Goal: Complete application form

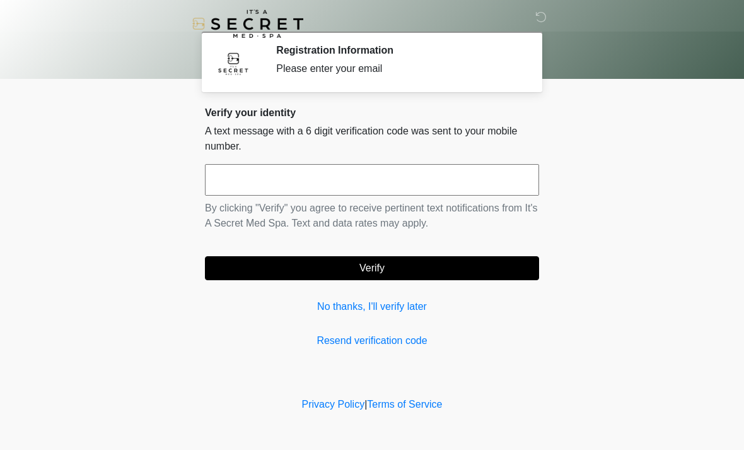
click at [393, 177] on input "text" at bounding box center [372, 180] width 334 height 32
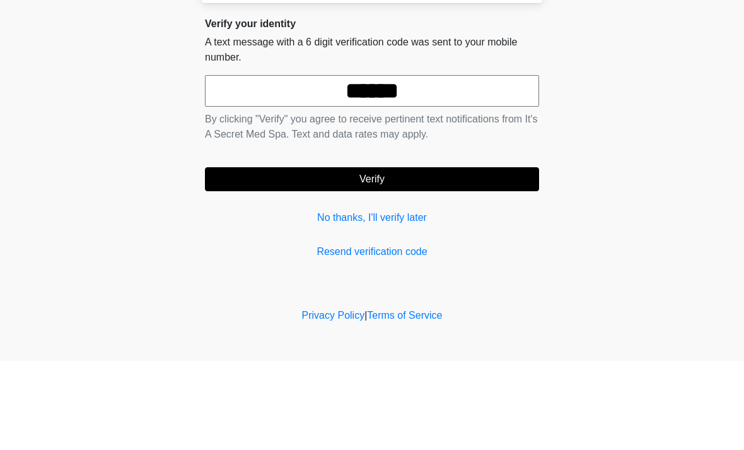
type input "******"
click at [410, 256] on button "Verify" at bounding box center [372, 268] width 334 height 24
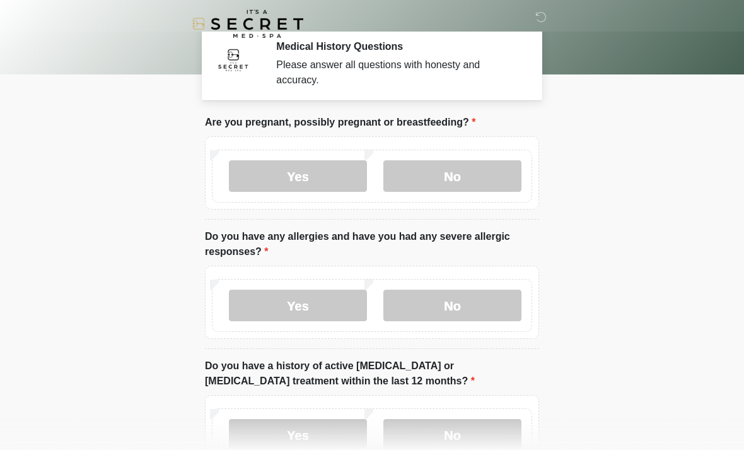
scroll to position [5, 0]
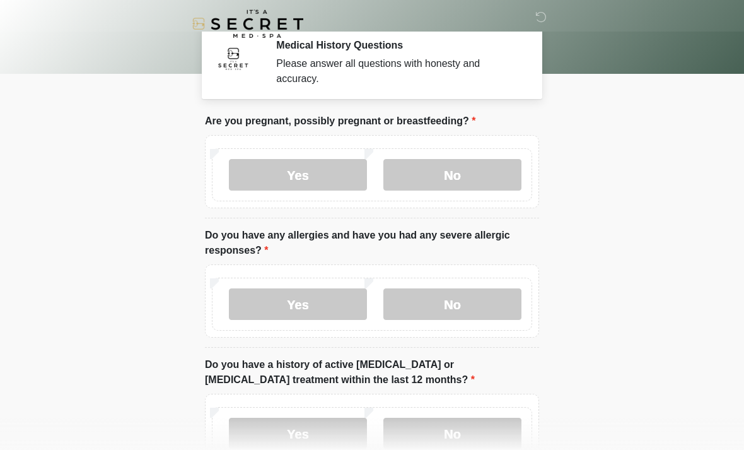
click at [482, 175] on label "No" at bounding box center [452, 175] width 138 height 32
click at [475, 301] on label "No" at bounding box center [452, 304] width 138 height 32
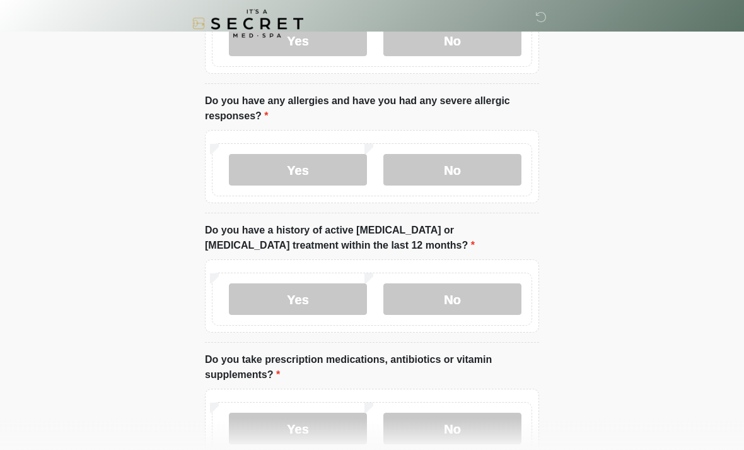
scroll to position [139, 0]
click at [489, 297] on label "No" at bounding box center [452, 299] width 138 height 32
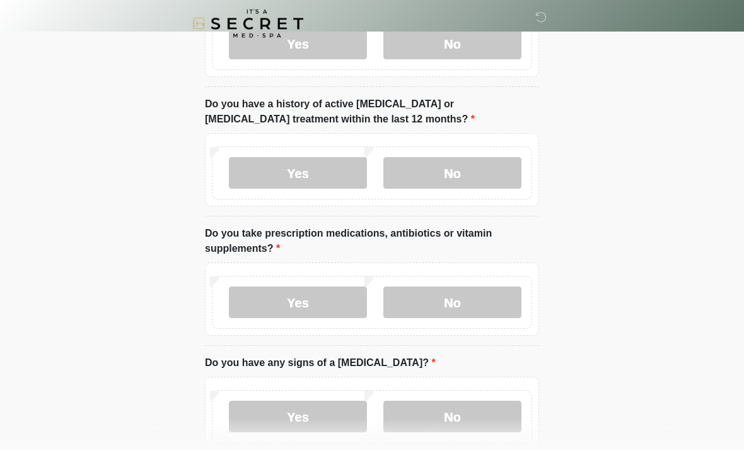
scroll to position [273, 0]
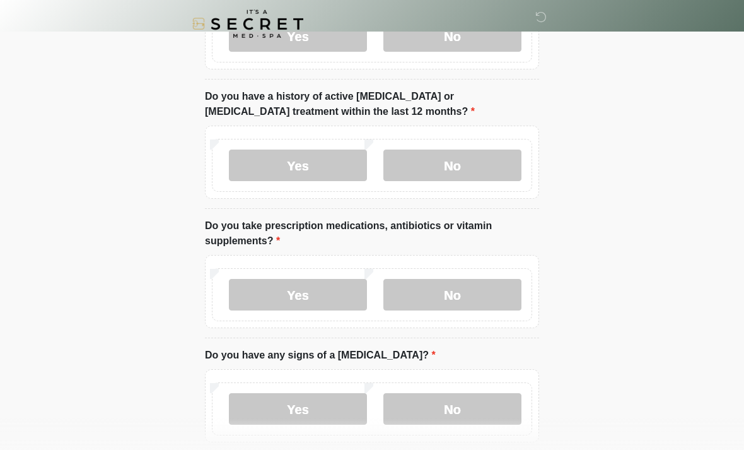
click at [340, 293] on label "Yes" at bounding box center [298, 295] width 138 height 32
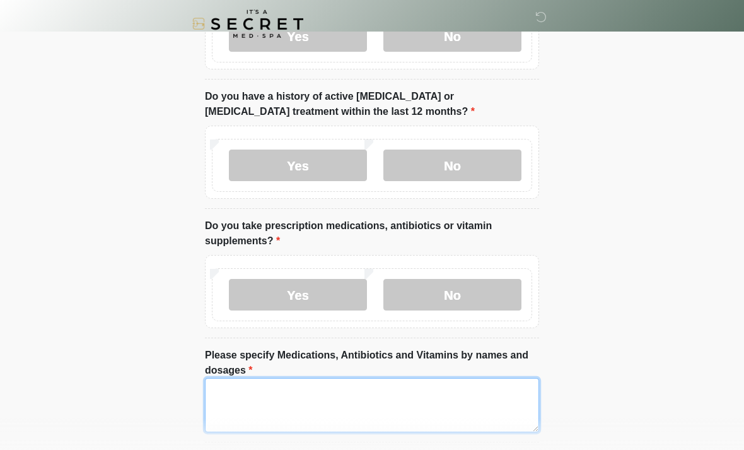
click at [257, 388] on textarea "Please specify Medications, Antibiotics and Vitamins by names and dosages" at bounding box center [372, 405] width 334 height 54
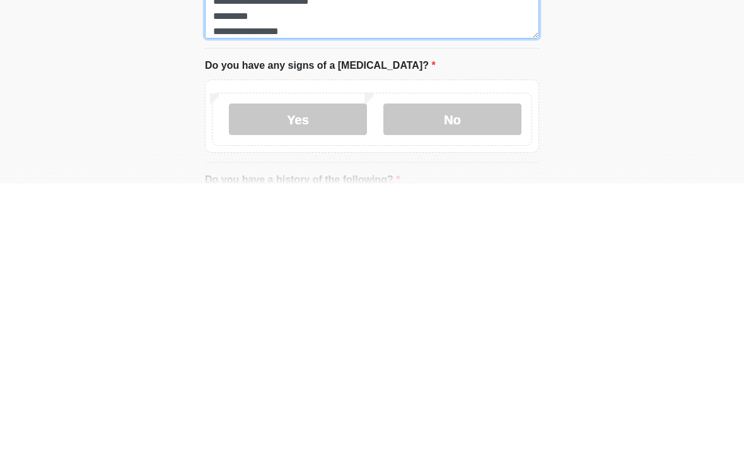
scroll to position [402, 0]
type textarea "**********"
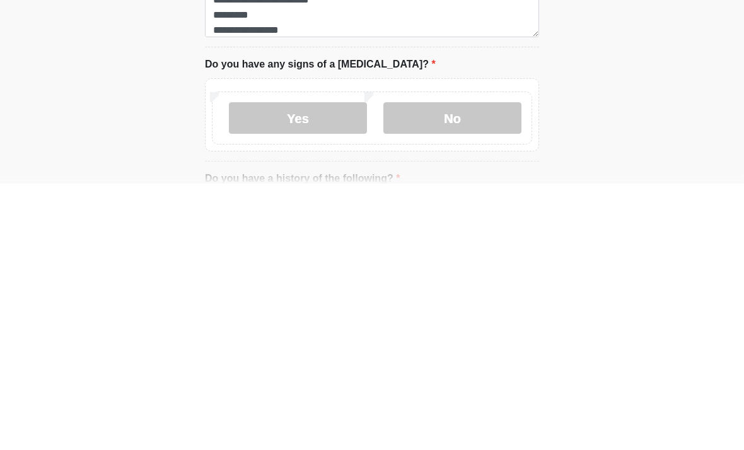
click at [437, 368] on label "No" at bounding box center [452, 384] width 138 height 32
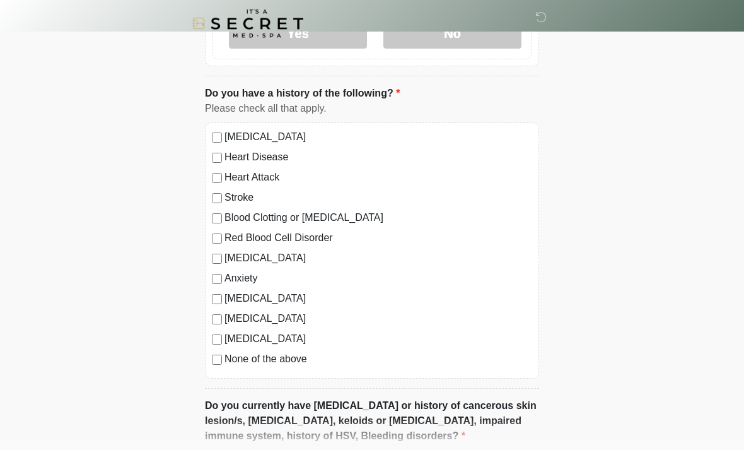
scroll to position [754, 0]
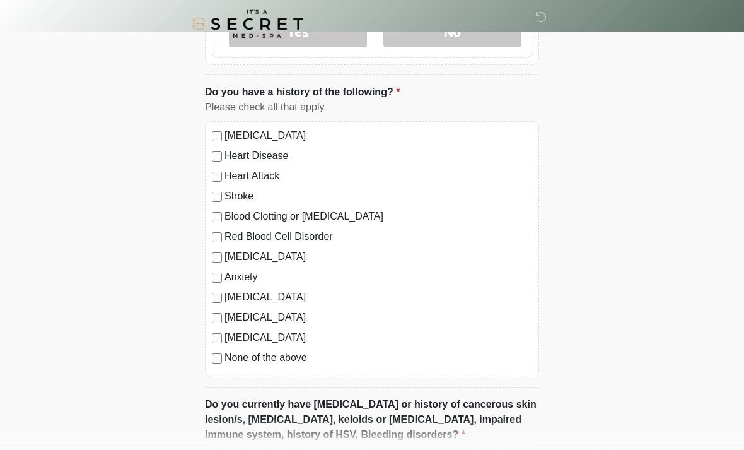
click at [216, 310] on div "[MEDICAL_DATA]" at bounding box center [372, 317] width 320 height 15
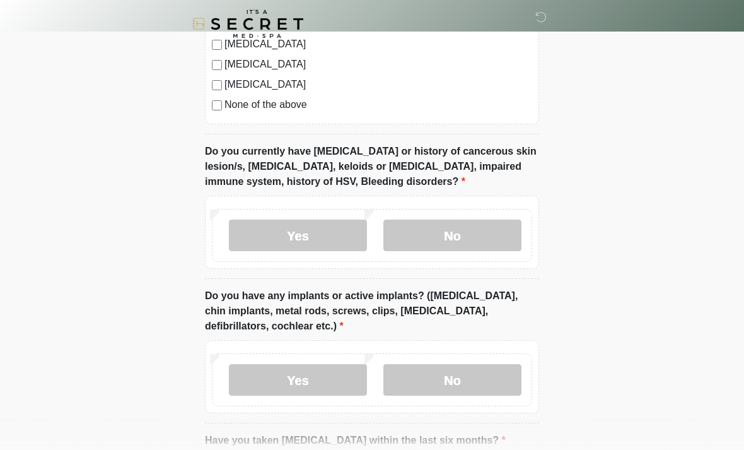
scroll to position [1009, 0]
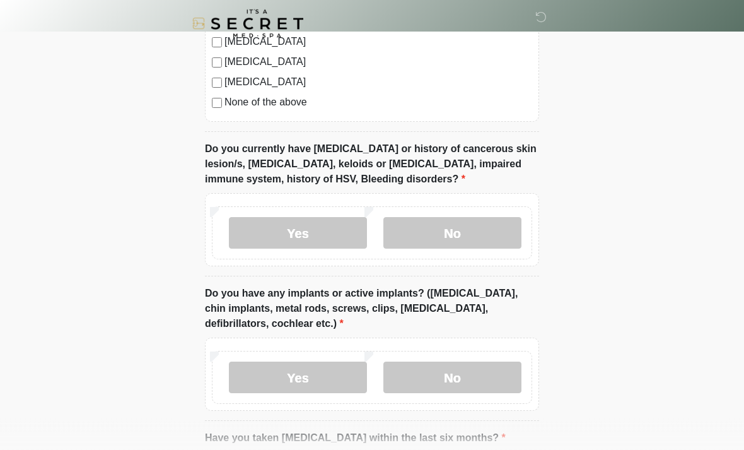
click at [482, 236] on label "No" at bounding box center [452, 234] width 138 height 32
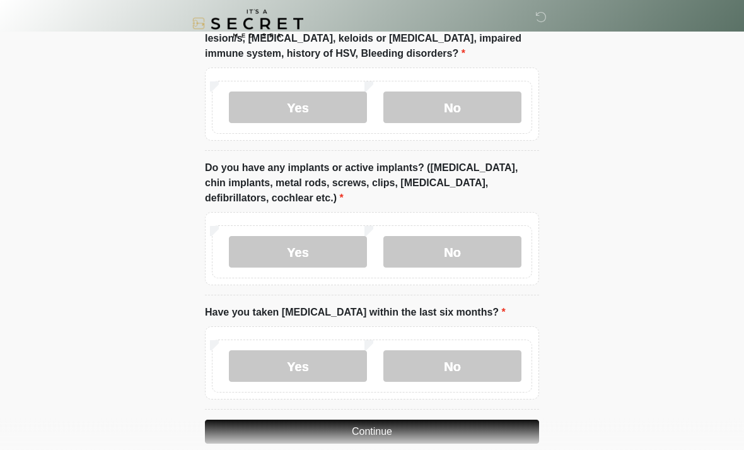
scroll to position [1139, 0]
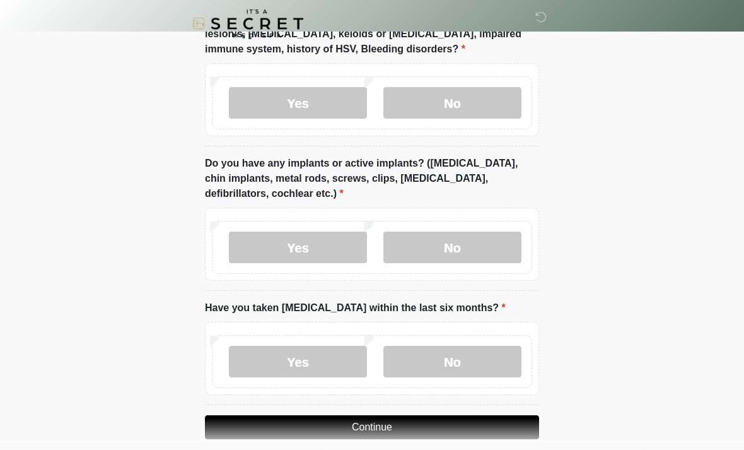
click at [322, 243] on label "Yes" at bounding box center [298, 248] width 138 height 32
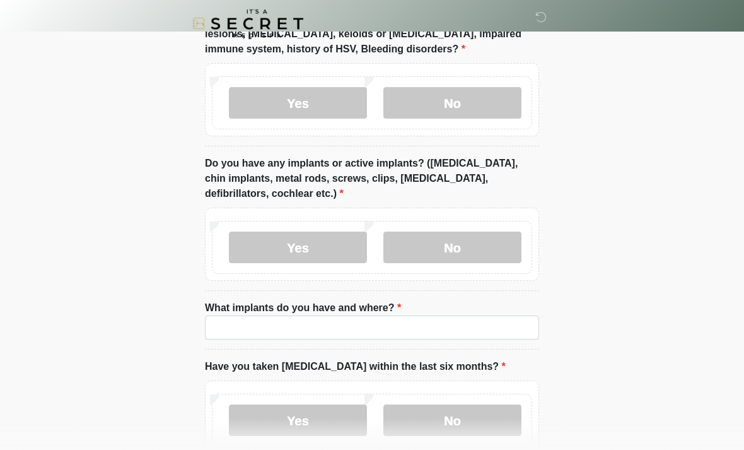
scroll to position [1139, 0]
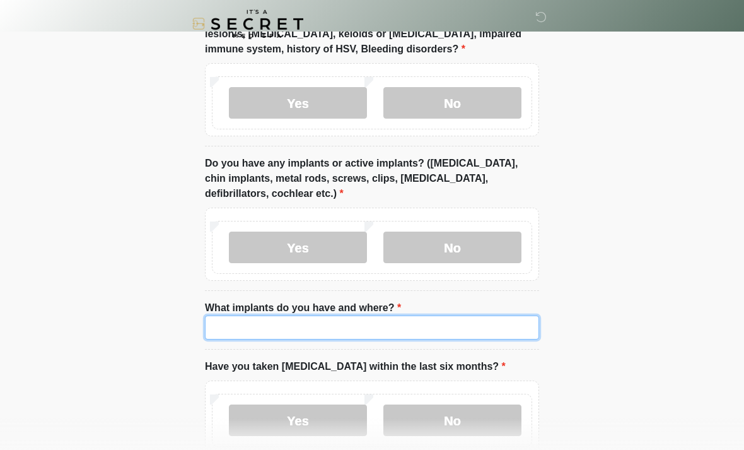
click at [257, 323] on input "What implants do you have and where?" at bounding box center [372, 327] width 334 height 24
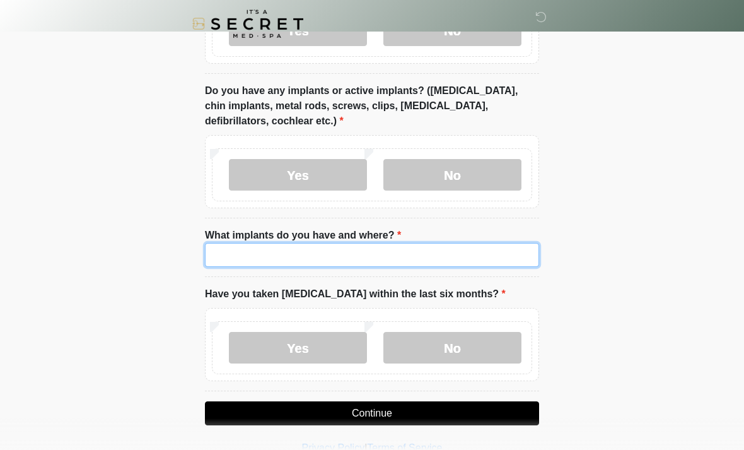
click at [252, 253] on input "What implants do you have and where?" at bounding box center [372, 255] width 334 height 24
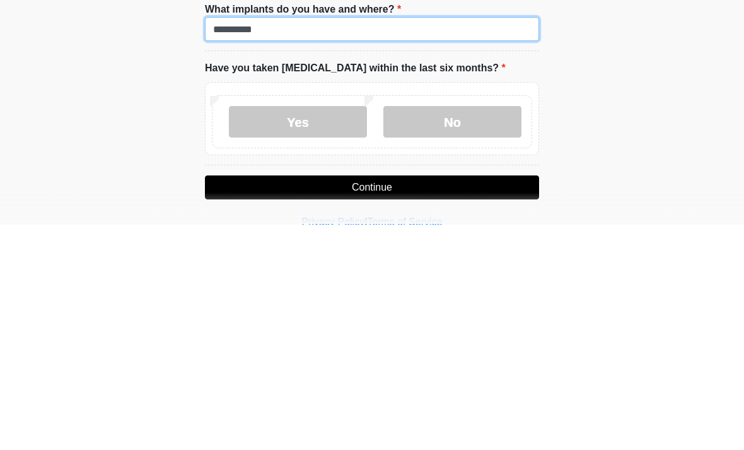
scroll to position [1213, 0]
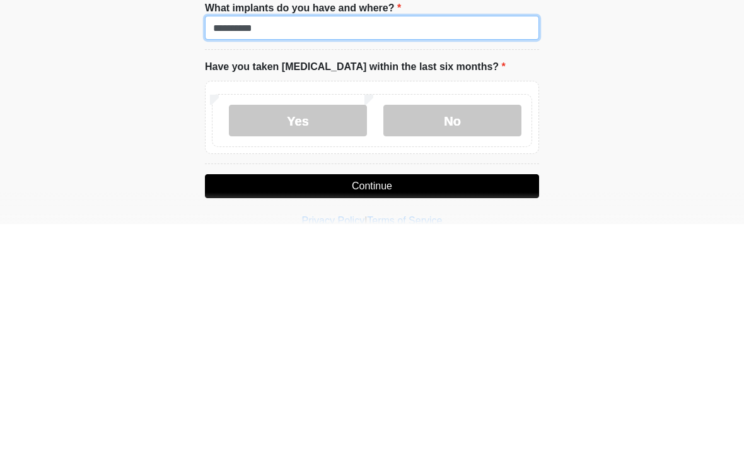
type input "**********"
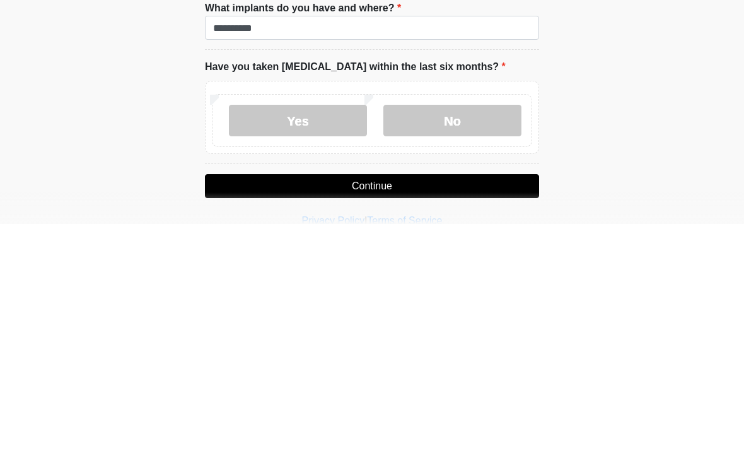
click at [453, 330] on label "No" at bounding box center [452, 346] width 138 height 32
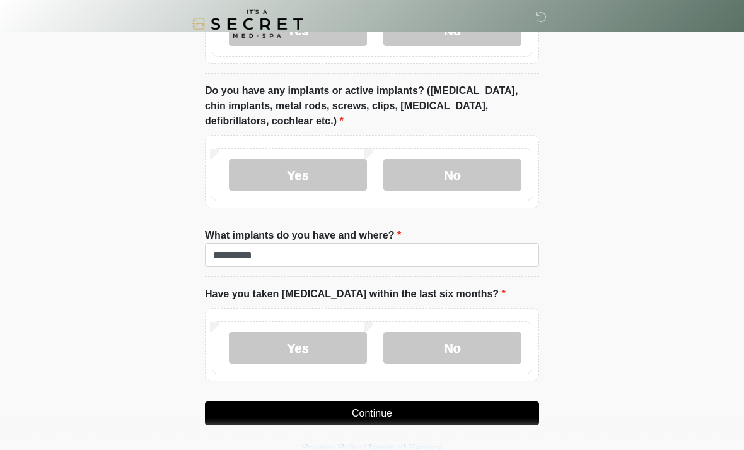
click at [449, 409] on button "Continue" at bounding box center [372, 413] width 334 height 24
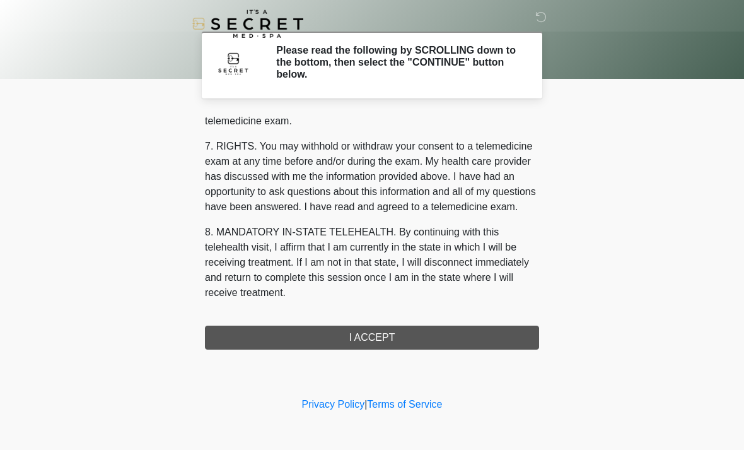
scroll to position [534, 0]
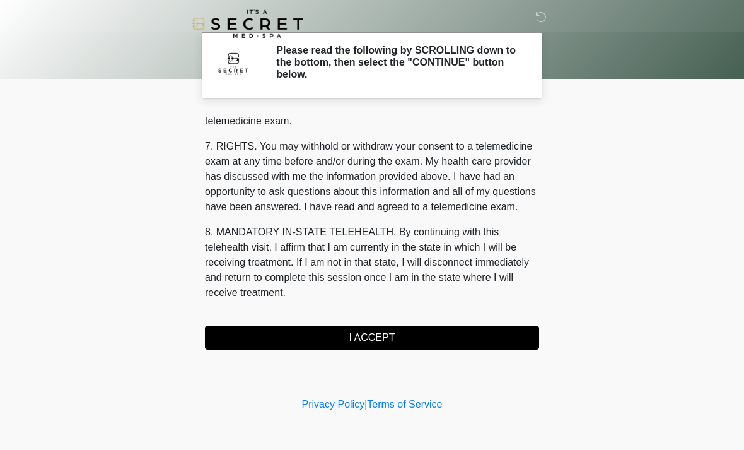
click at [424, 336] on button "I ACCEPT" at bounding box center [372, 337] width 334 height 24
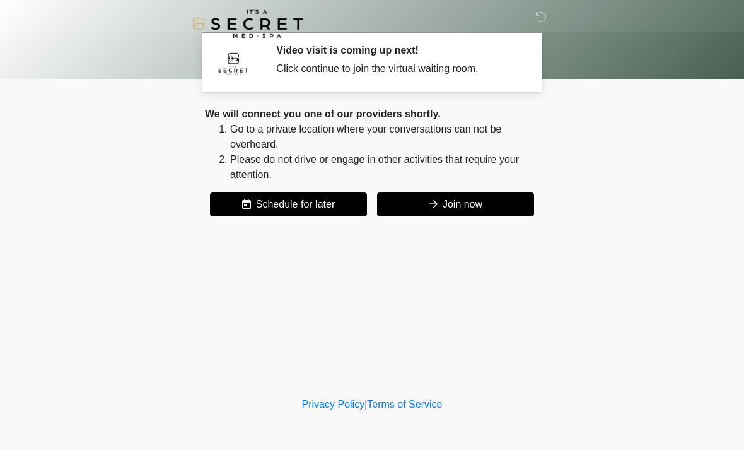
click at [505, 202] on button "Join now" at bounding box center [455, 204] width 157 height 24
